Goal: Check status: Check status

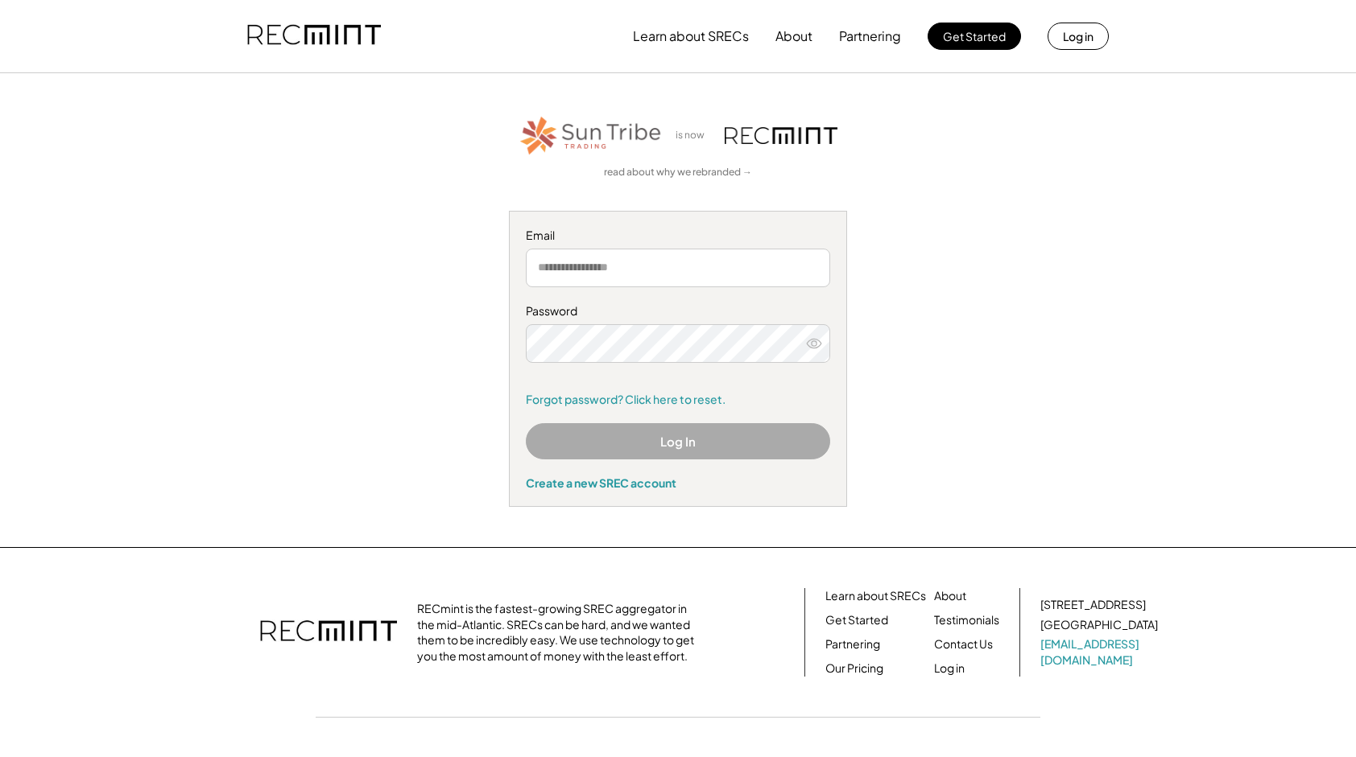
click at [654, 438] on button "Log In" at bounding box center [678, 441] width 304 height 36
click at [673, 439] on button "Log In" at bounding box center [678, 441] width 304 height 36
click at [655, 267] on input "email" at bounding box center [678, 268] width 304 height 39
type input "**********"
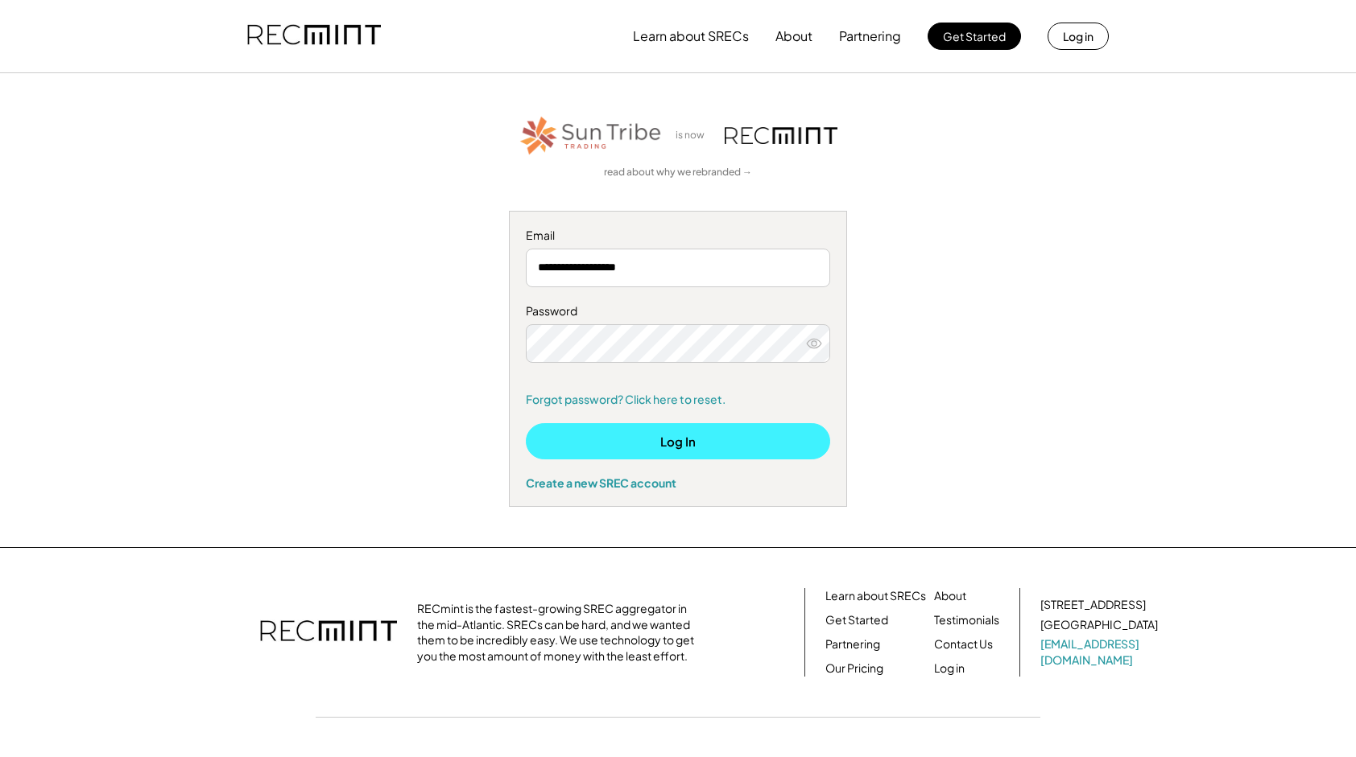
click at [672, 440] on button "Log In" at bounding box center [678, 441] width 304 height 36
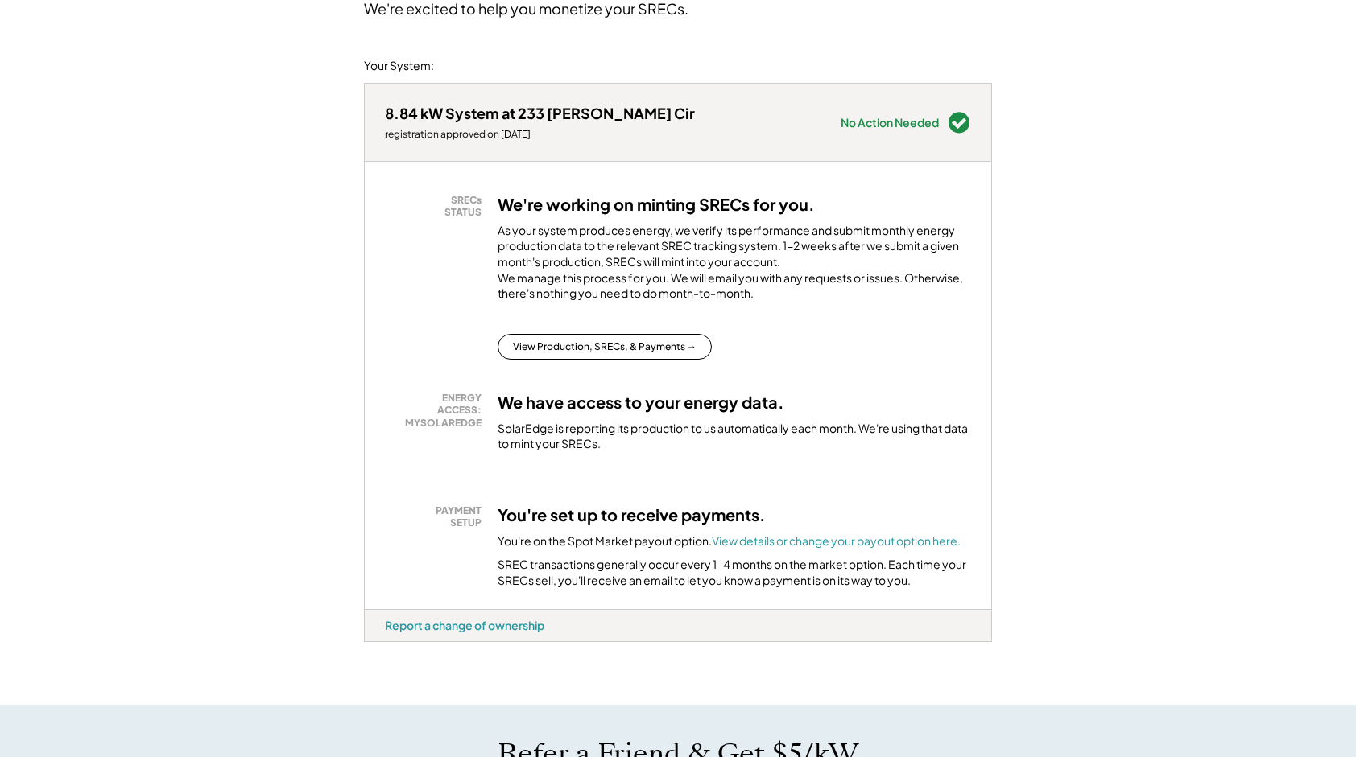
scroll to position [161, 0]
click at [617, 359] on button "View Production, SRECs, & Payments →" at bounding box center [604, 346] width 214 height 26
